Goal: Use online tool/utility: Use online tool/utility

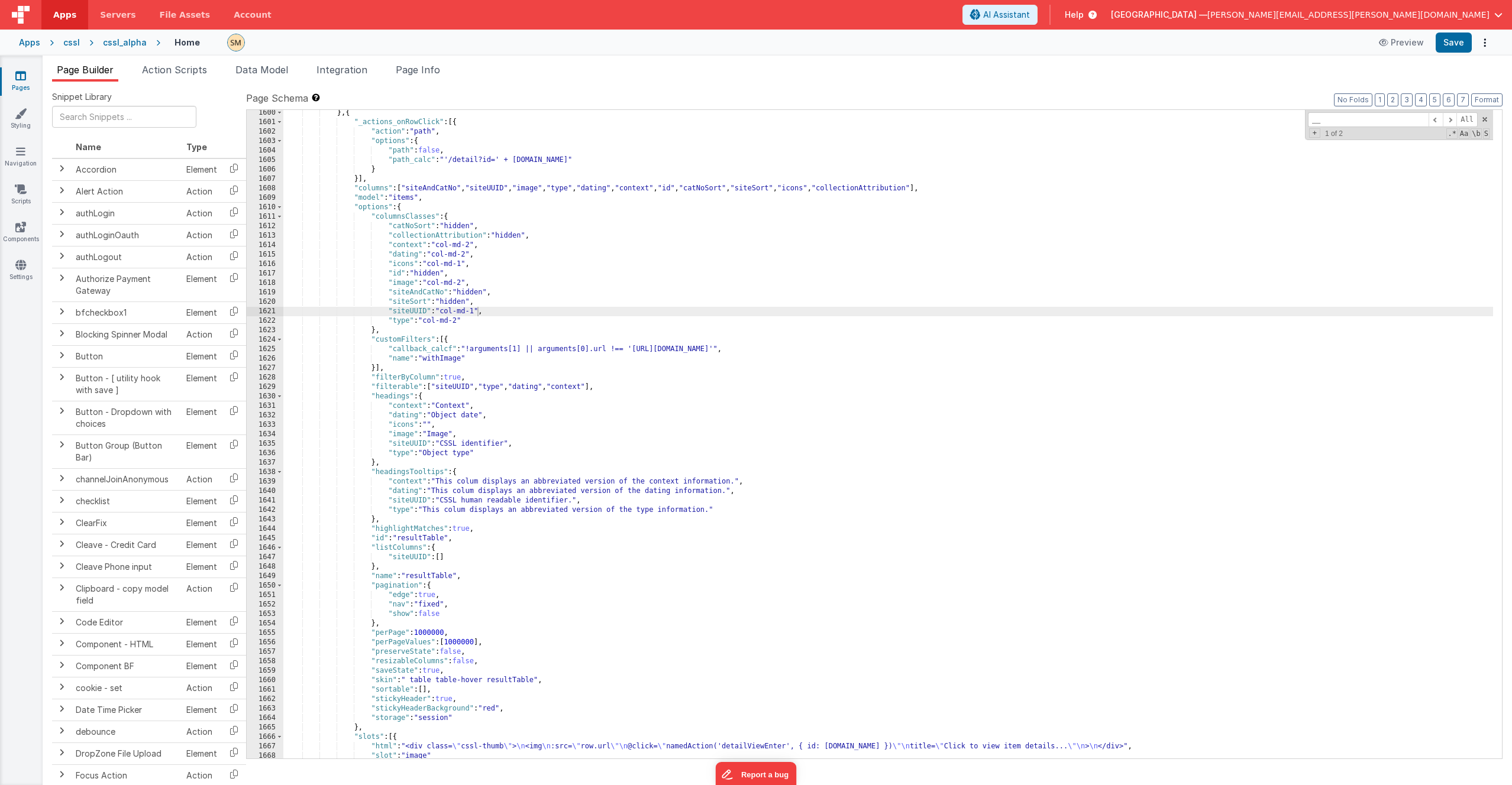
scroll to position [16370, 0]
click at [1424, 99] on button "4" at bounding box center [1421, 100] width 12 height 13
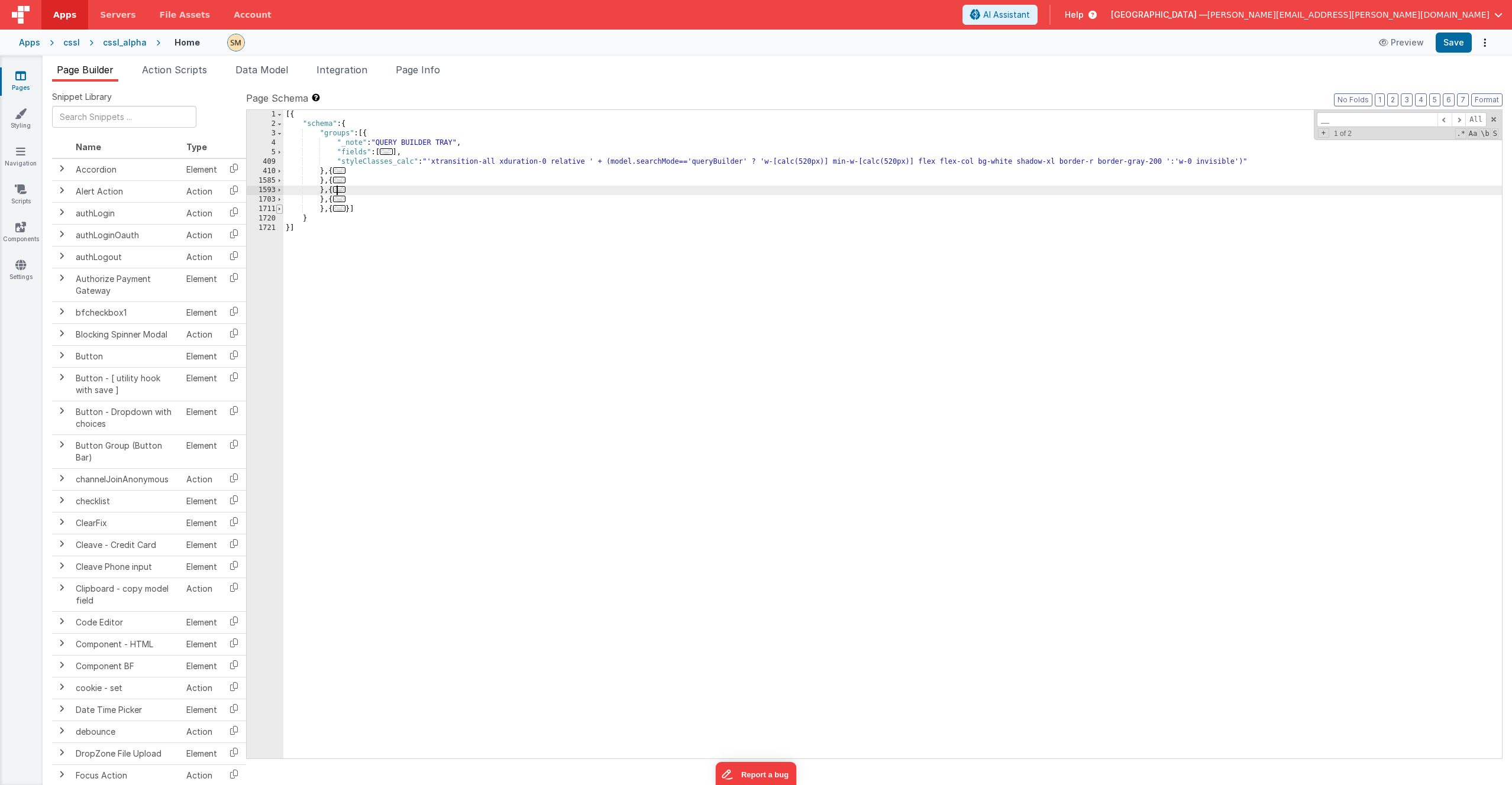
click at [279, 209] on span at bounding box center [279, 209] width 7 height 9
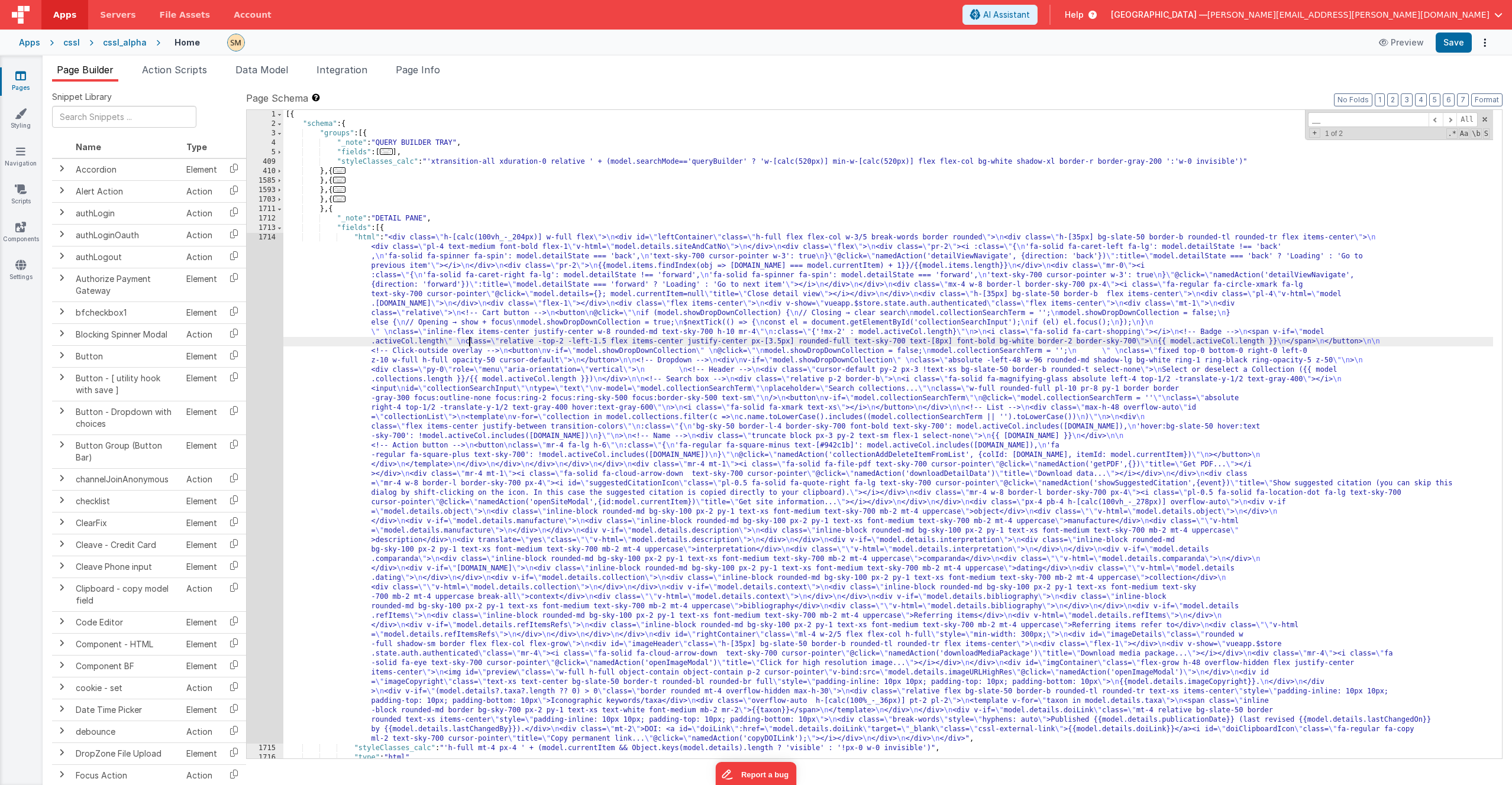
click at [469, 344] on div "[{ "schema" : { "groups" : [{ "_note" : "QUERY BUILDER TRAY" , "fields" : [ ...…" at bounding box center [888, 444] width 1210 height 668
click at [273, 338] on div "1714" at bounding box center [265, 488] width 37 height 511
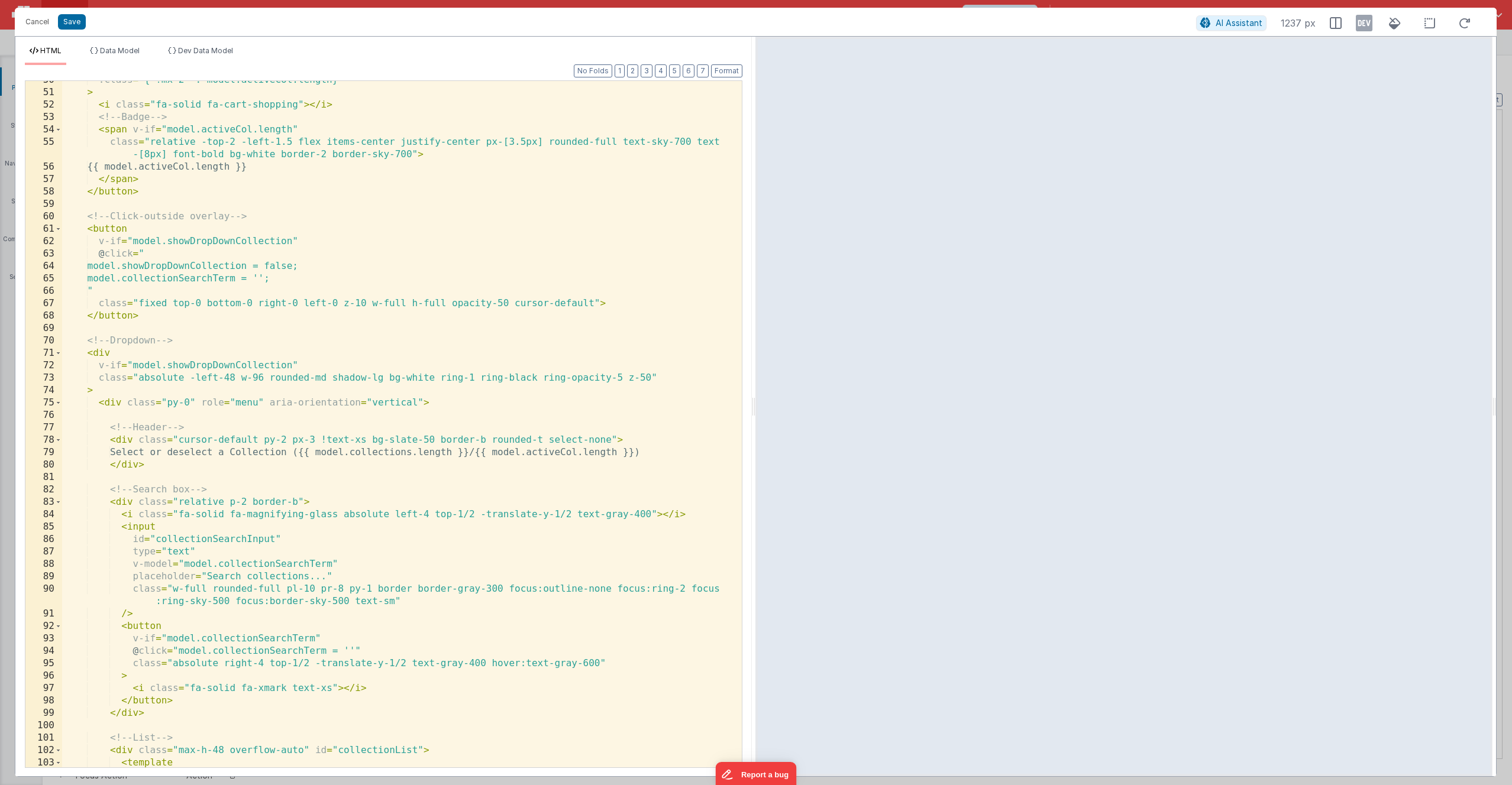
scroll to position [0, 0]
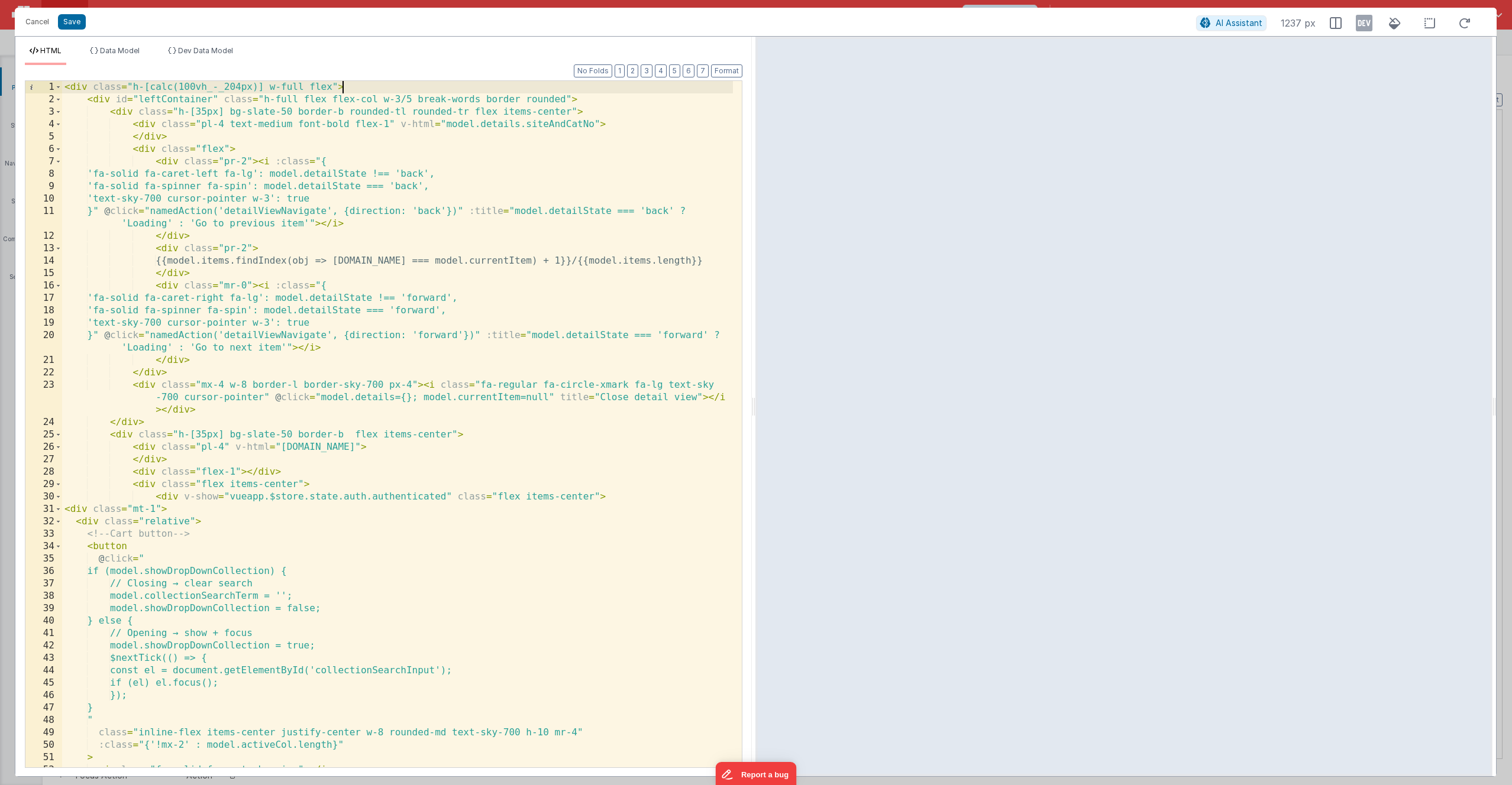
click at [358, 89] on div "< div class = "h-[calc(100vh_-_204px)] w-full flex" > < div id = "leftContainer…" at bounding box center [397, 436] width 671 height 711
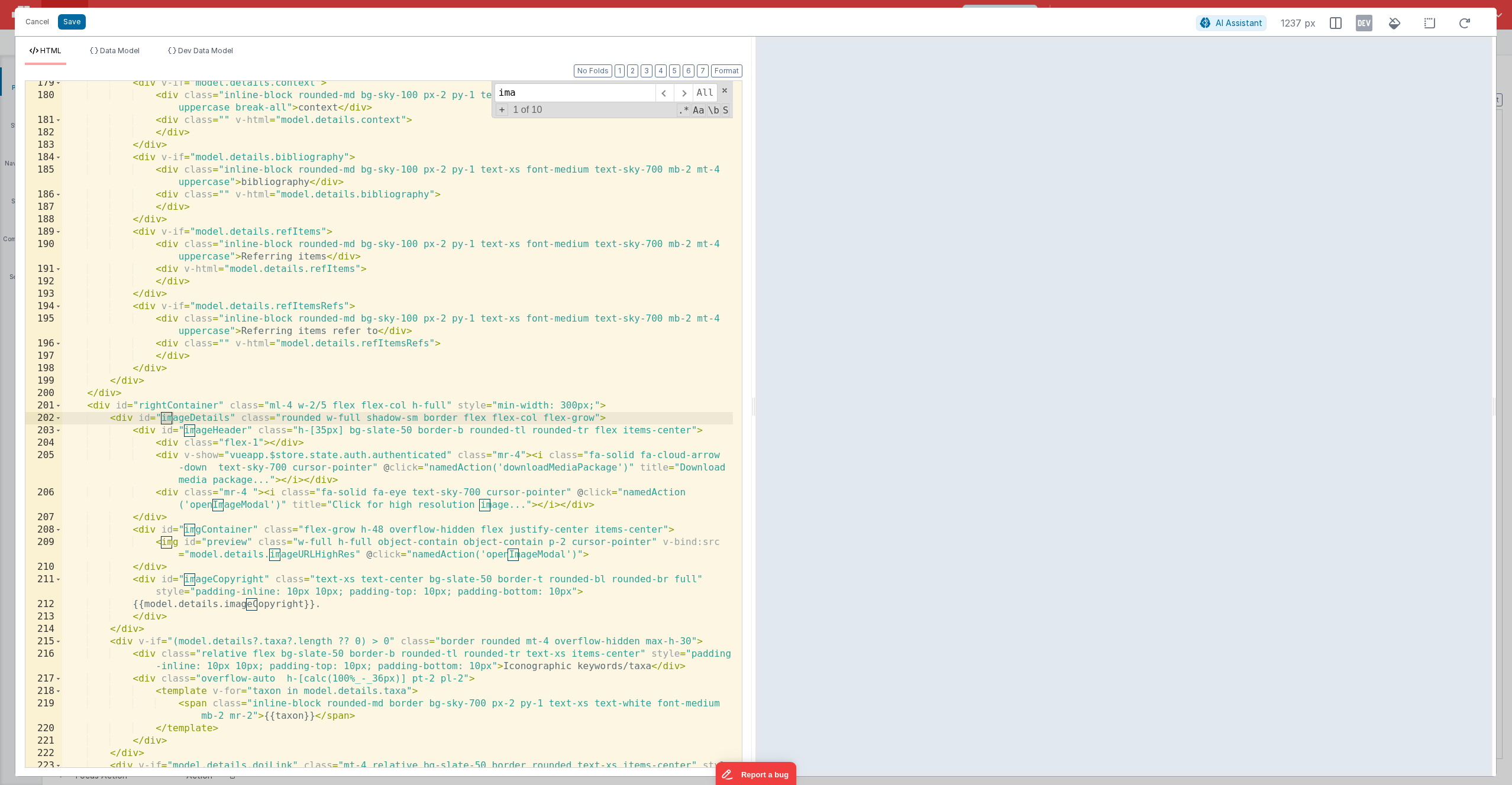
scroll to position [2501, 0]
type input "image"
click at [46, 24] on button "Cancel" at bounding box center [37, 22] width 36 height 17
